Goal: Information Seeking & Learning: Understand process/instructions

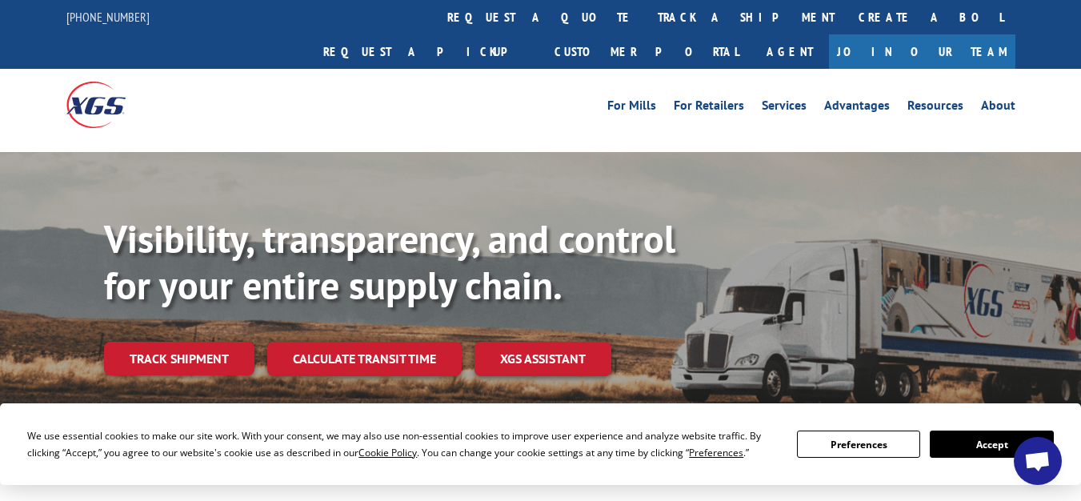
click at [972, 451] on button "Accept" at bounding box center [991, 444] width 123 height 27
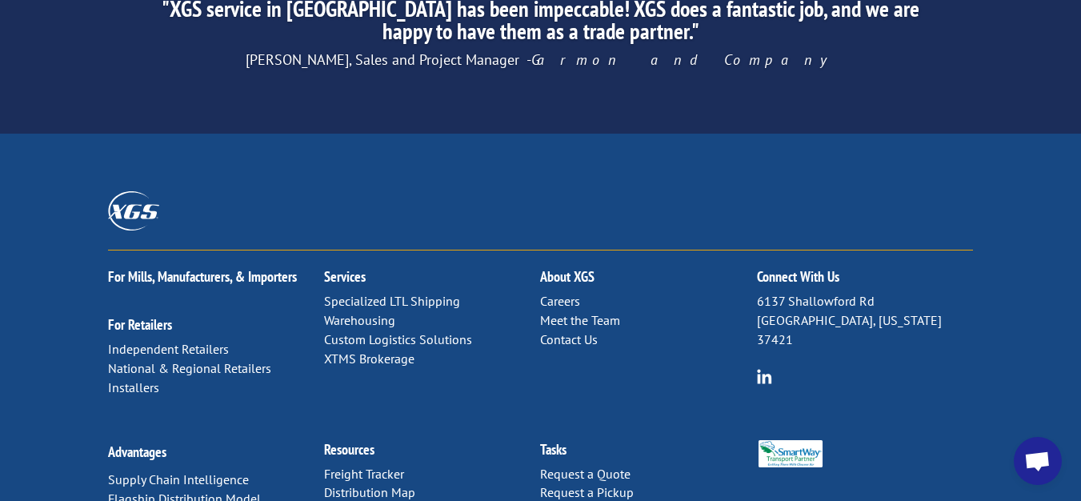
scroll to position [2661, 0]
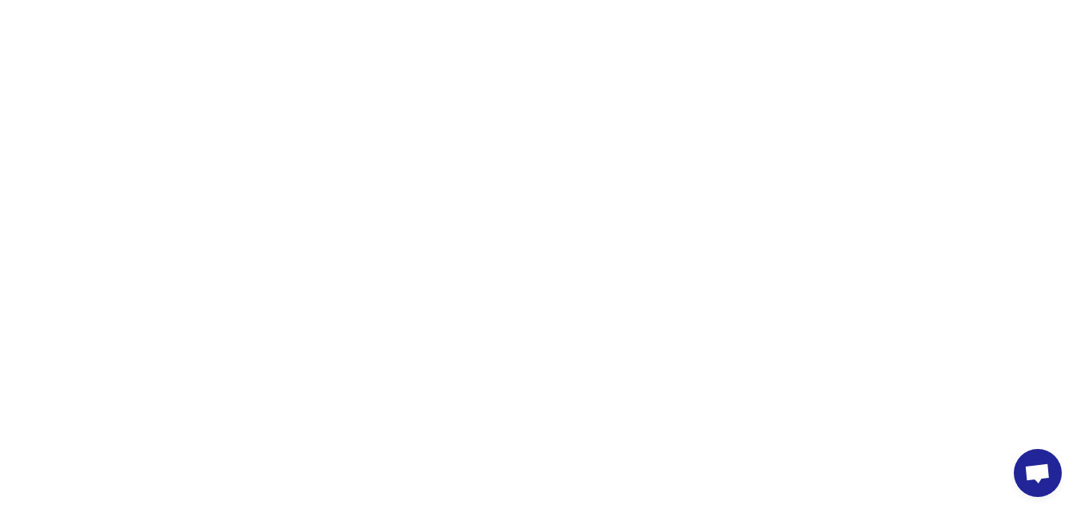
scroll to position [10731, 0]
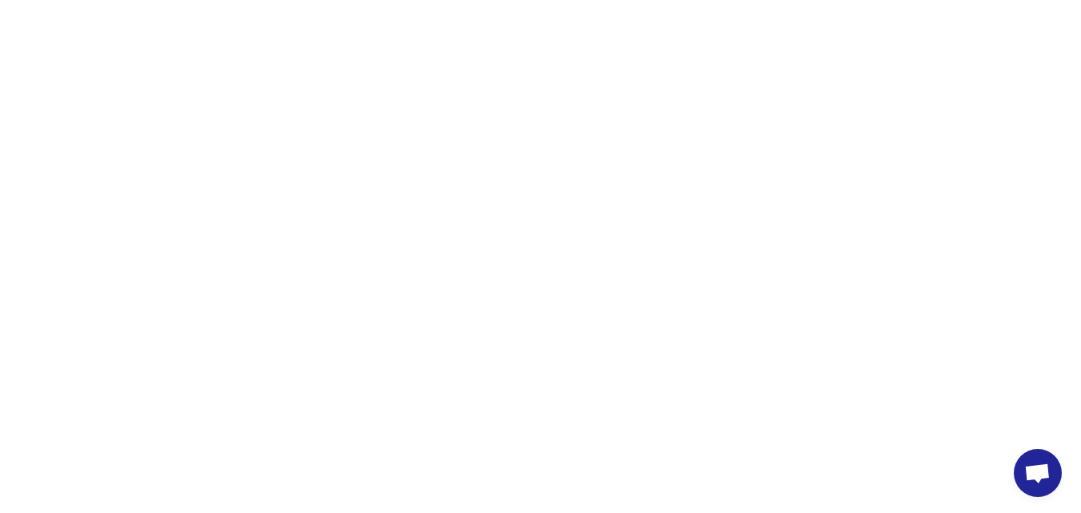
scroll to position [7336, 0]
